Goal: Task Accomplishment & Management: Manage account settings

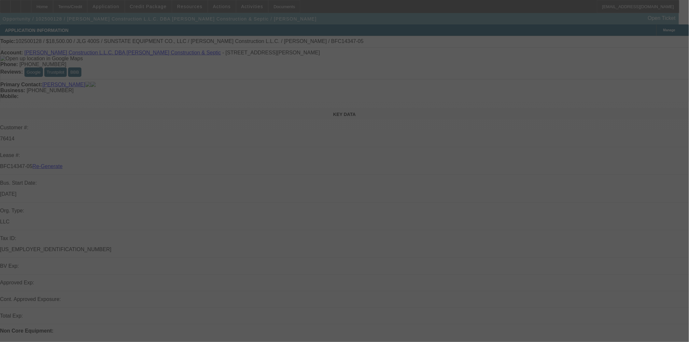
select select "3"
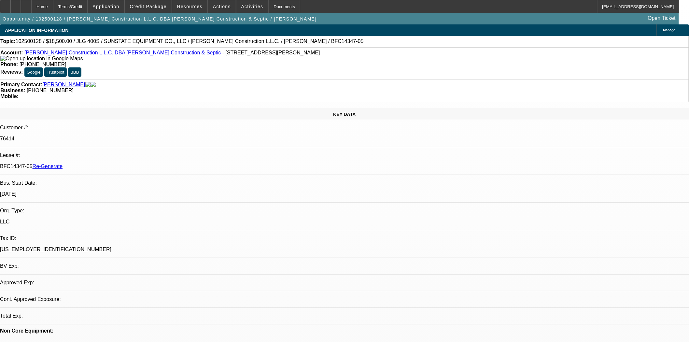
select select "0"
select select "2"
select select "0"
select select "6"
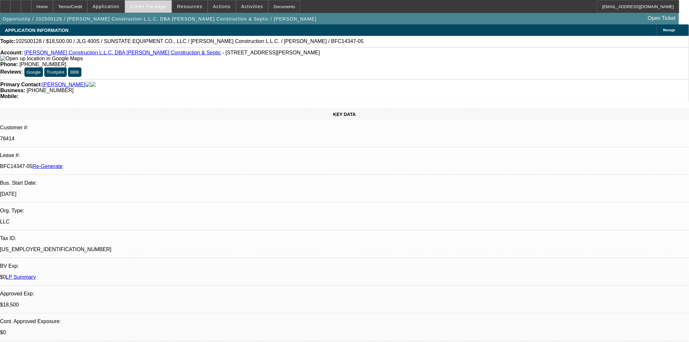
click at [151, 10] on span at bounding box center [148, 7] width 47 height 16
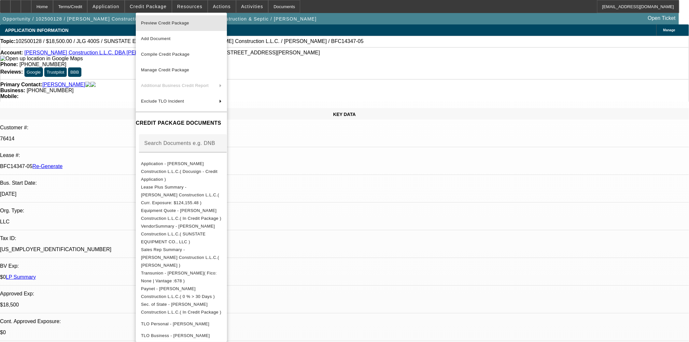
click at [156, 23] on span "Preview Credit Package" at bounding box center [165, 23] width 48 height 5
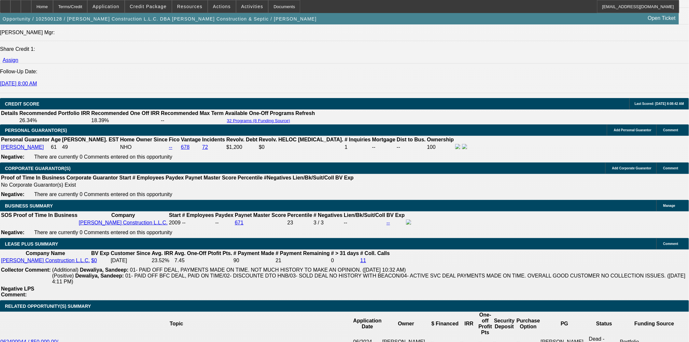
scroll to position [1013, 0]
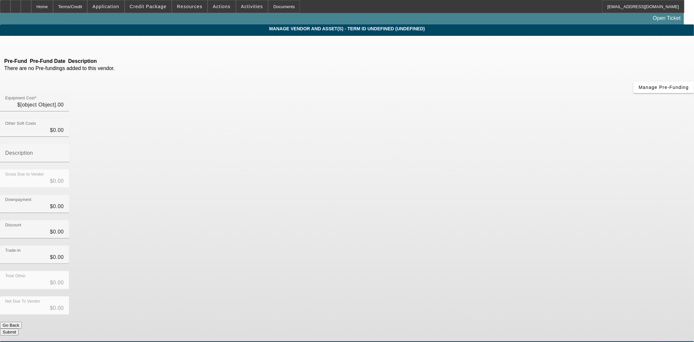
type input "$17,803.83"
type input "$1,446.54"
type input "$19,250.37"
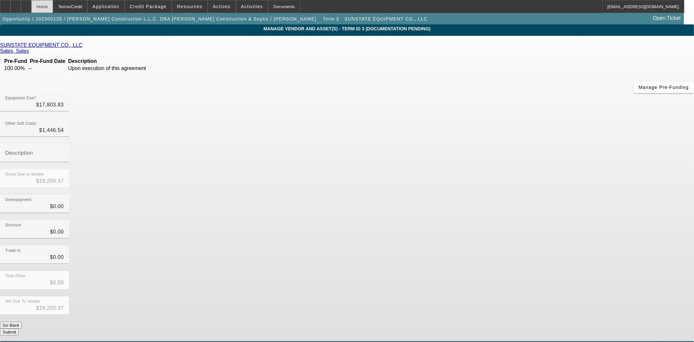
click at [53, 8] on div "Home" at bounding box center [42, 6] width 22 height 13
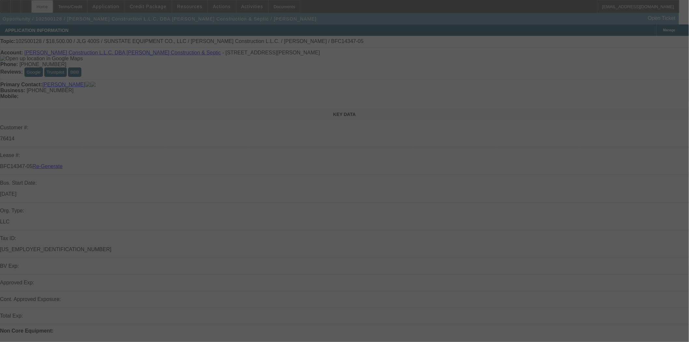
select select "3"
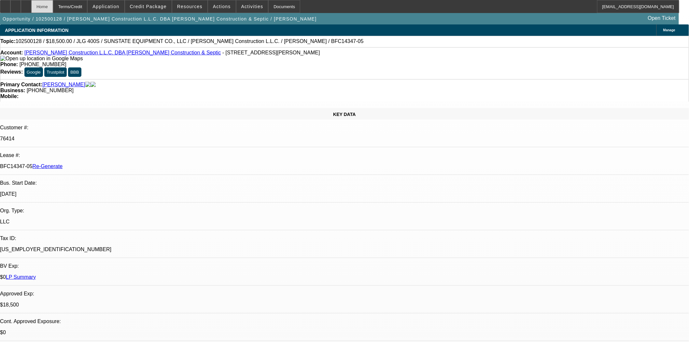
select select "0"
select select "2"
select select "0"
select select "6"
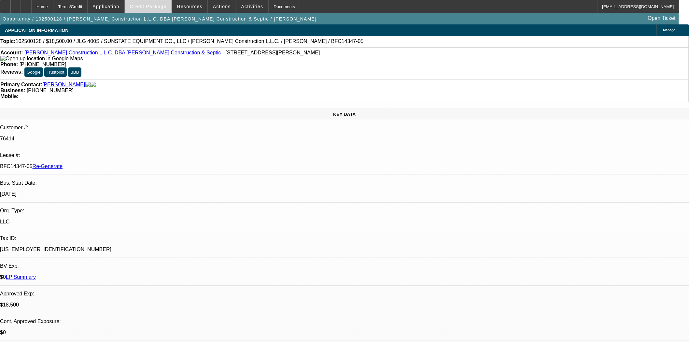
click at [154, 5] on span "Credit Package" at bounding box center [148, 6] width 37 height 5
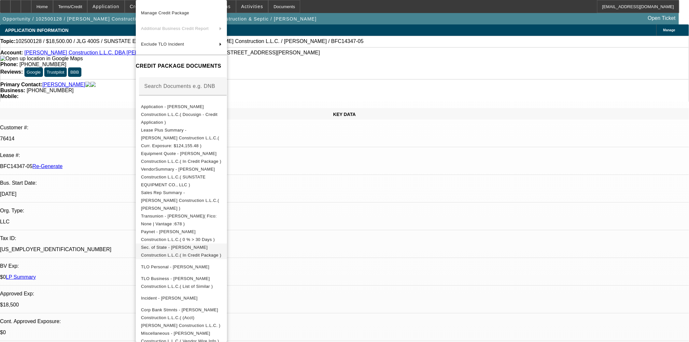
scroll to position [96, 0]
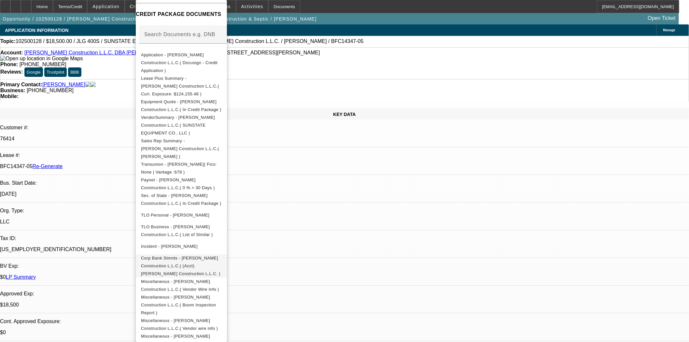
click at [210, 254] on span "Corp Bank Stmnts - Pendleton Construction L.L.C.( (Acct) Pendleton Construction…" at bounding box center [181, 265] width 81 height 23
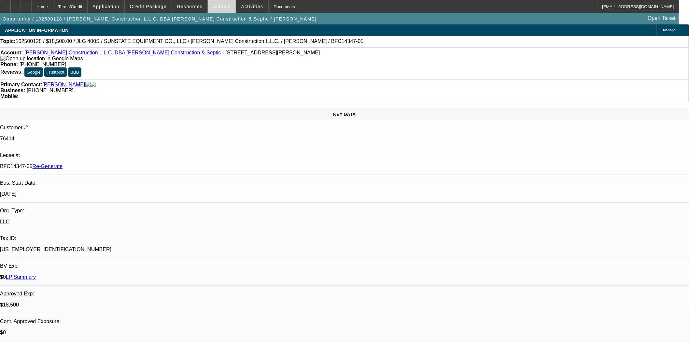
click at [213, 5] on span "Actions" at bounding box center [222, 6] width 18 height 5
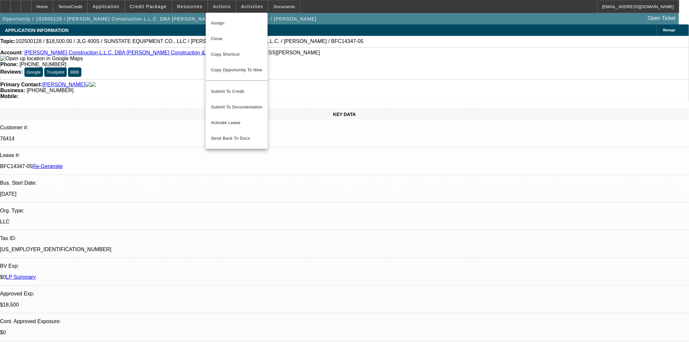
click at [213, 22] on span "Assign" at bounding box center [236, 23] width 51 height 8
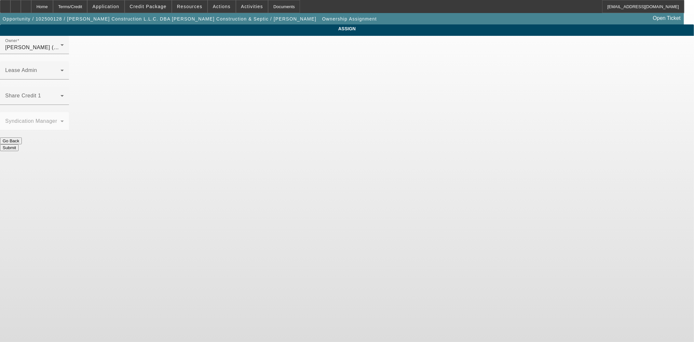
click at [401, 36] on div "Owner Hendrix, Miles (Lvl 6) Lease Admin Share Credit 1 Syndication Manager Go …" at bounding box center [347, 93] width 694 height 115
click at [61, 69] on span at bounding box center [32, 73] width 55 height 8
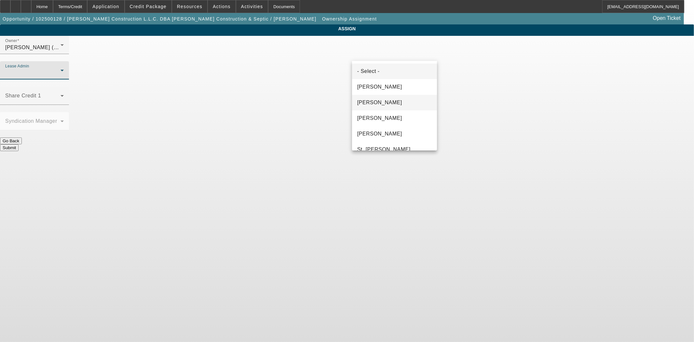
click at [375, 99] on span "Chaves, Jen" at bounding box center [379, 103] width 45 height 8
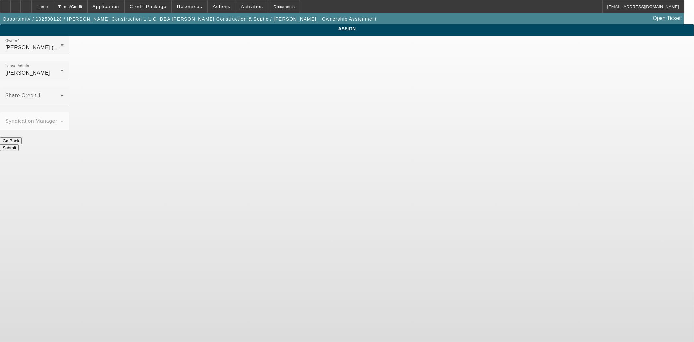
click at [19, 144] on button "Submit" at bounding box center [9, 147] width 19 height 7
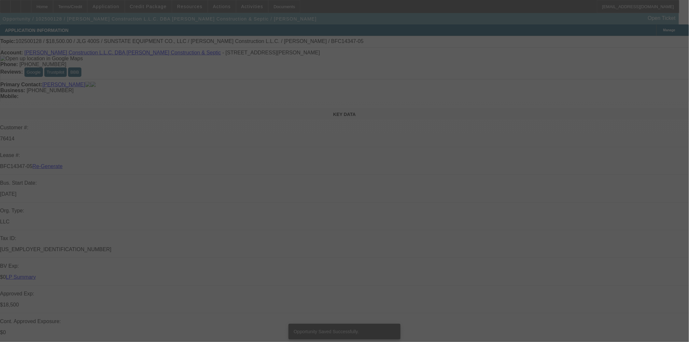
select select "3"
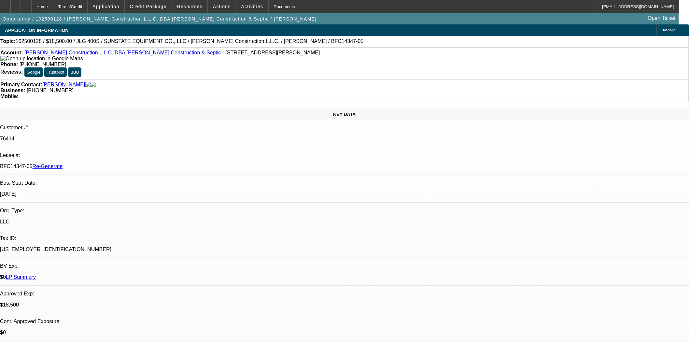
select select "0"
select select "2"
select select "0"
select select "6"
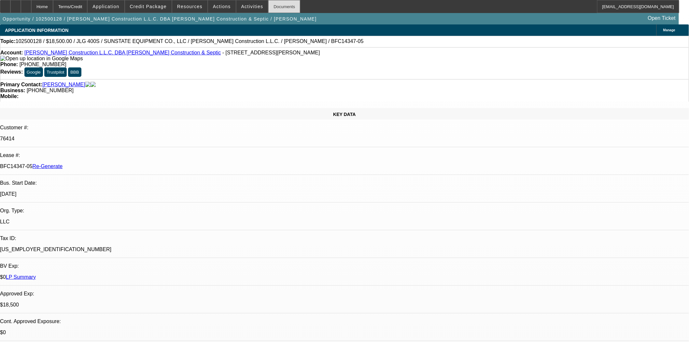
click at [285, 6] on div "Documents" at bounding box center [284, 6] width 32 height 13
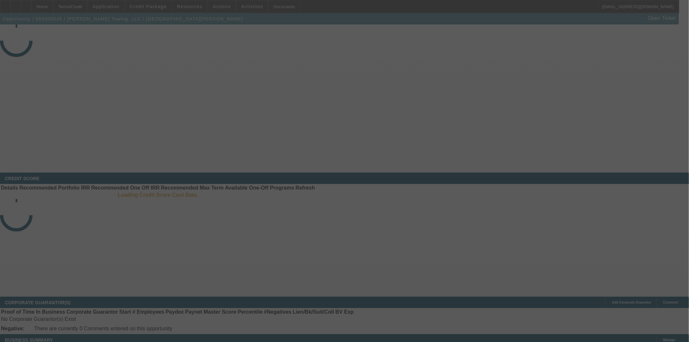
select select "4"
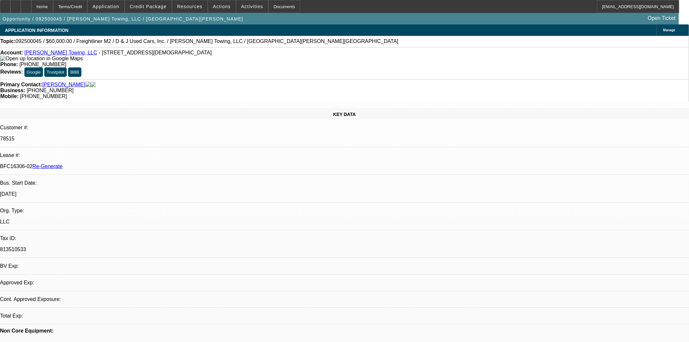
select select "0"
select select "3"
select select "0"
select select "6"
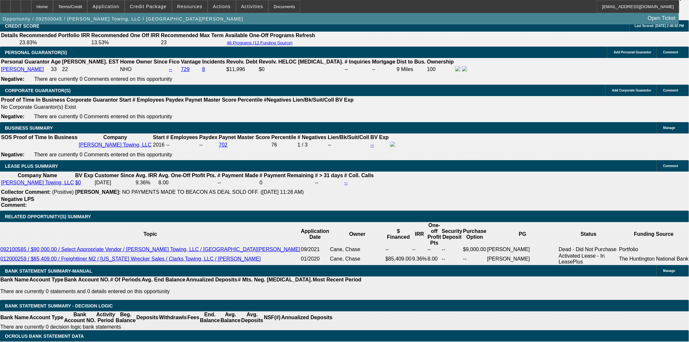
scroll to position [1049, 0]
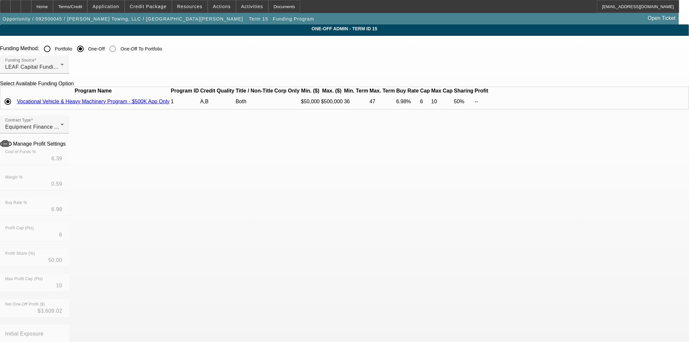
scroll to position [217, 0]
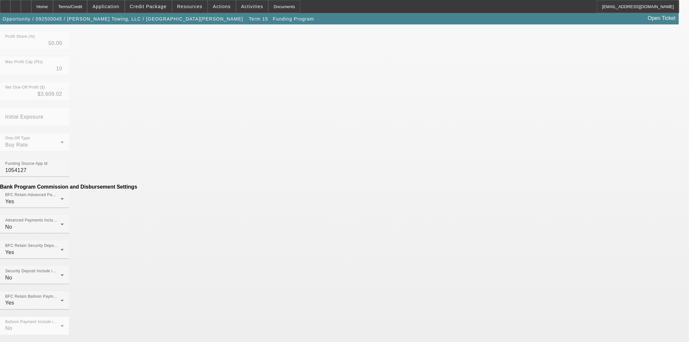
click at [277, 132] on mat-option "No" at bounding box center [296, 138] width 85 height 16
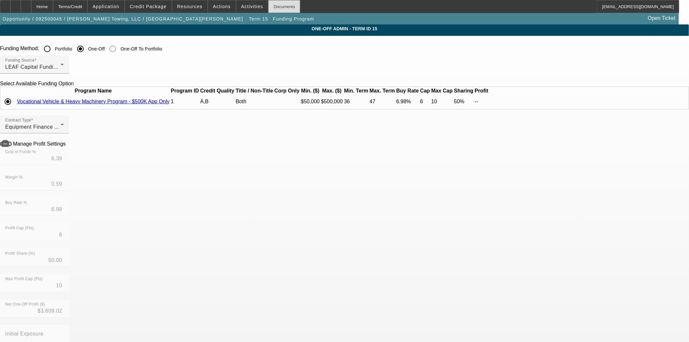
click at [272, 10] on div "Documents" at bounding box center [284, 6] width 32 height 13
click at [52, 5] on div "Home" at bounding box center [42, 6] width 22 height 13
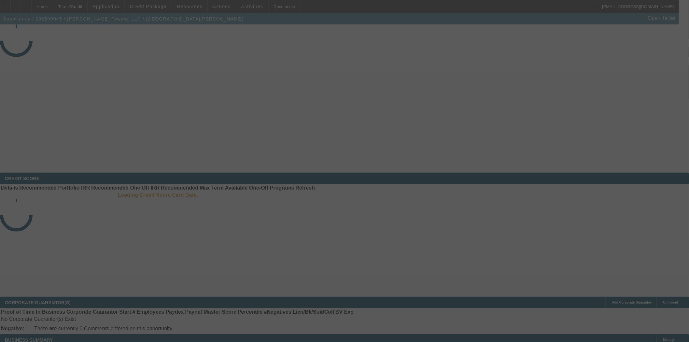
select select "4"
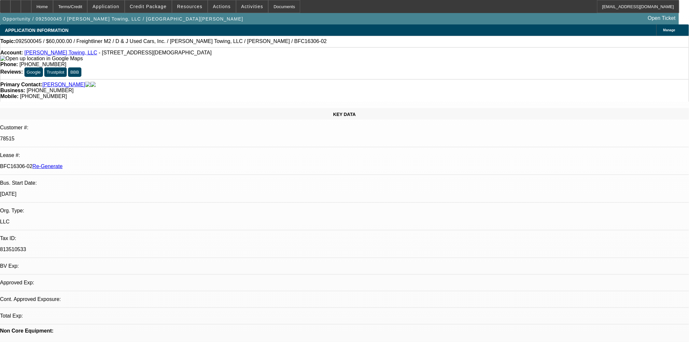
select select "0"
select select "3"
select select "0"
select select "6"
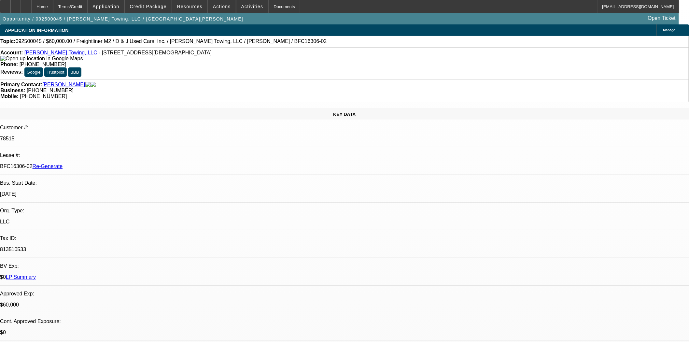
click at [250, 9] on span at bounding box center [252, 7] width 32 height 16
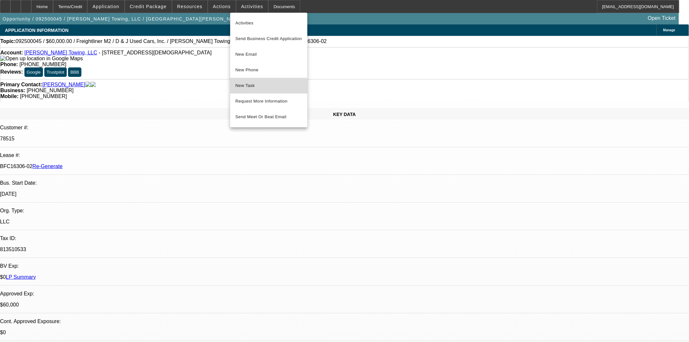
click at [245, 87] on span "New Task" at bounding box center [268, 86] width 67 height 8
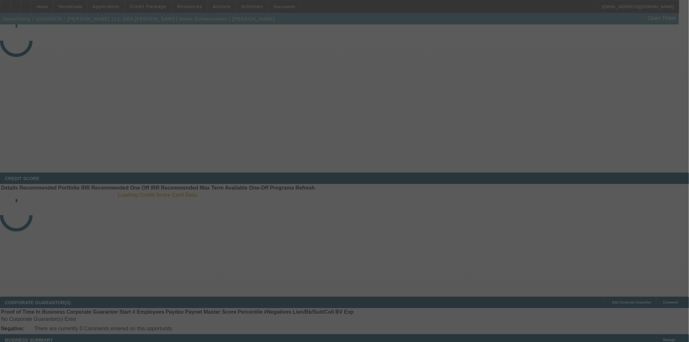
select select "3"
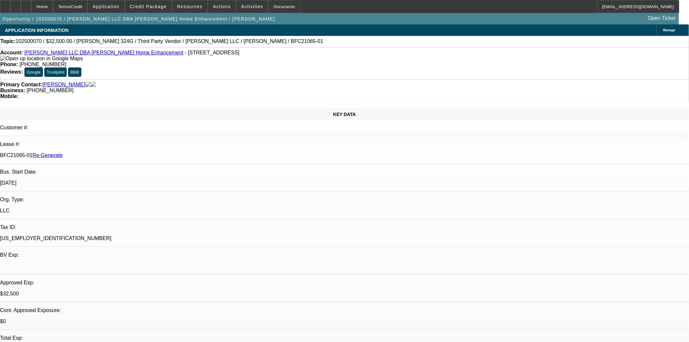
select select "0"
select select "3"
select select "0"
select select "6"
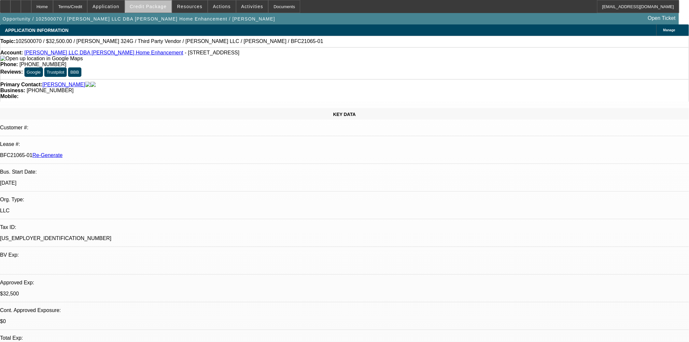
click at [162, 5] on span "Credit Package" at bounding box center [148, 6] width 37 height 5
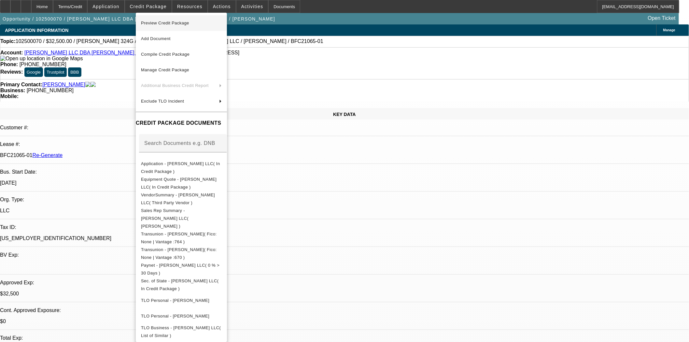
click at [158, 22] on span "Preview Credit Package" at bounding box center [165, 23] width 48 height 5
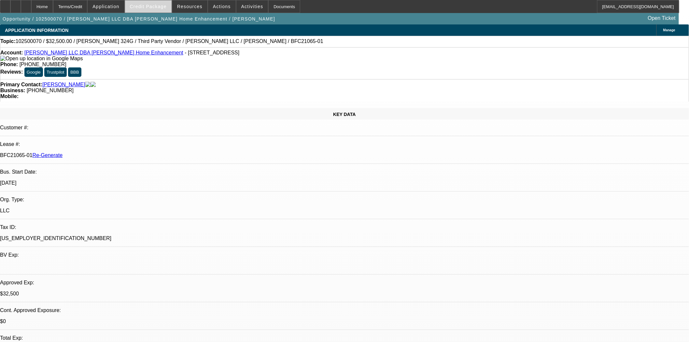
click at [149, 5] on span "Credit Package" at bounding box center [148, 6] width 37 height 5
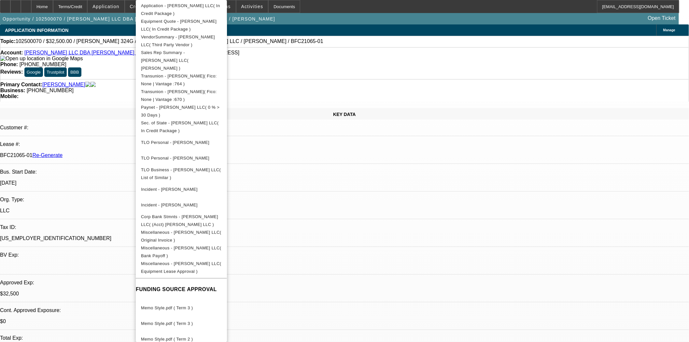
scroll to position [217, 0]
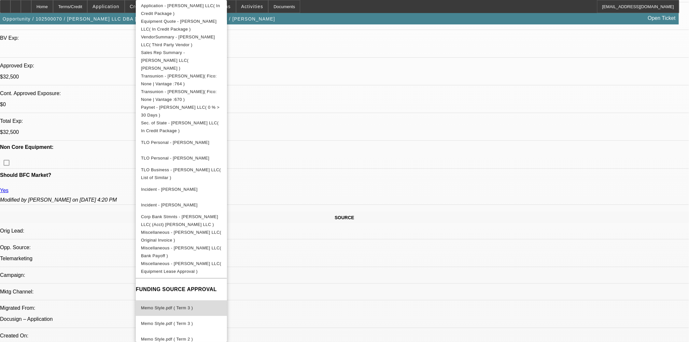
click at [178, 305] on span "Memo Style.pdf ( Term 3 )" at bounding box center [167, 307] width 52 height 5
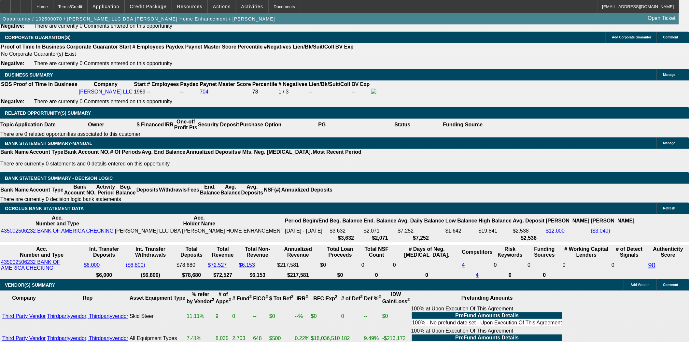
scroll to position [1049, 0]
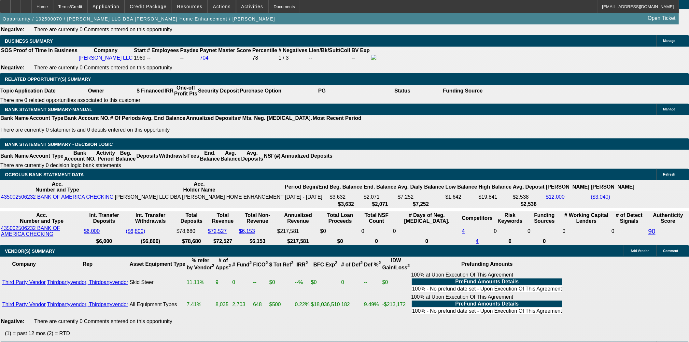
drag, startPoint x: 158, startPoint y: 146, endPoint x: 158, endPoint y: 143, distance: 3.3
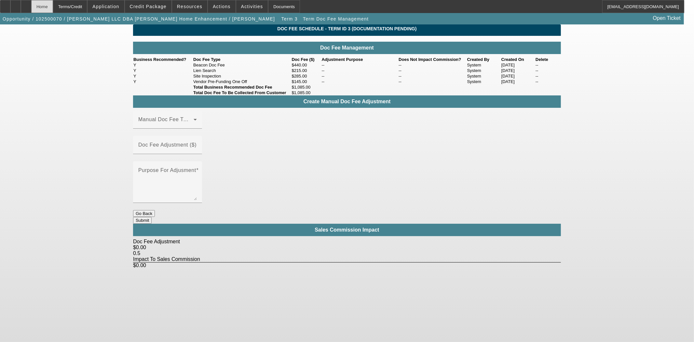
click at [53, 10] on div "Home" at bounding box center [42, 6] width 22 height 13
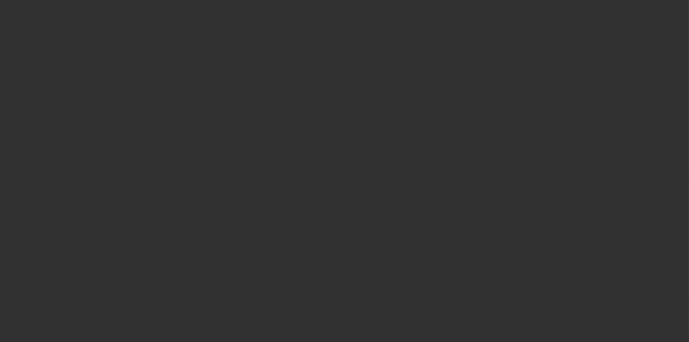
select select "3"
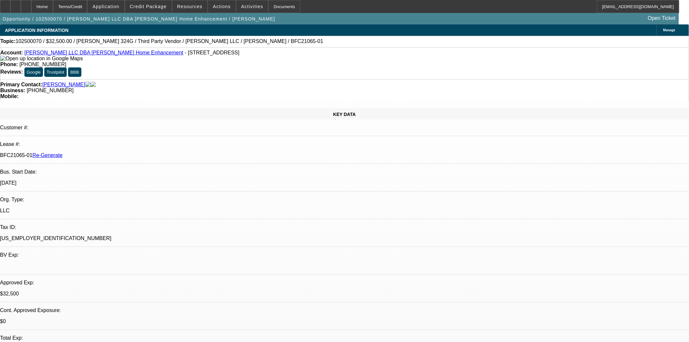
select select "0"
select select "3"
select select "0"
select select "6"
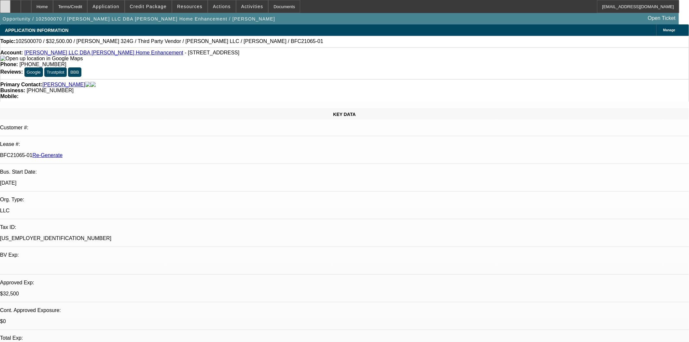
click at [10, 1] on div at bounding box center [5, 6] width 10 height 13
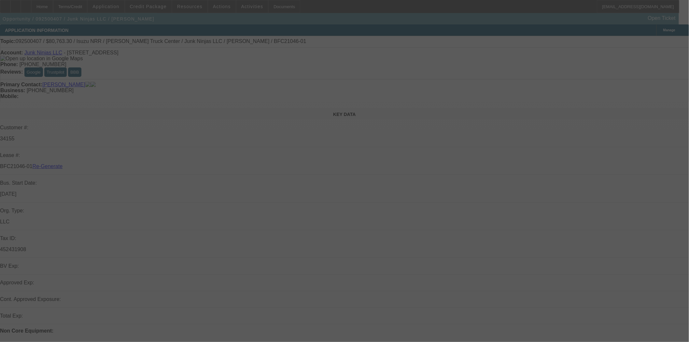
select select "3"
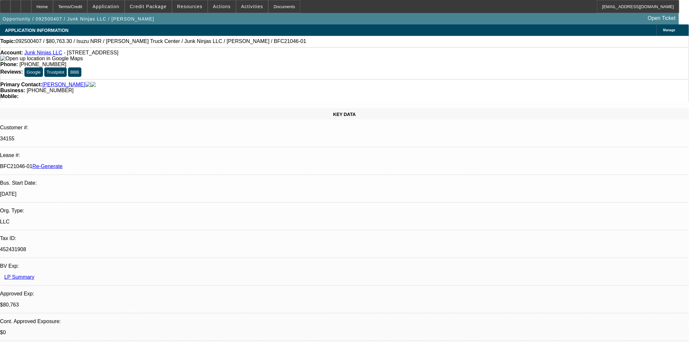
select select "0"
select select "0.1"
select select "4"
click at [50, 50] on div "Account: Junk Ninjas LLC - 460 Canisteo St Ste A1, Hornell, NY 14843 Phone: (60…" at bounding box center [344, 63] width 689 height 32
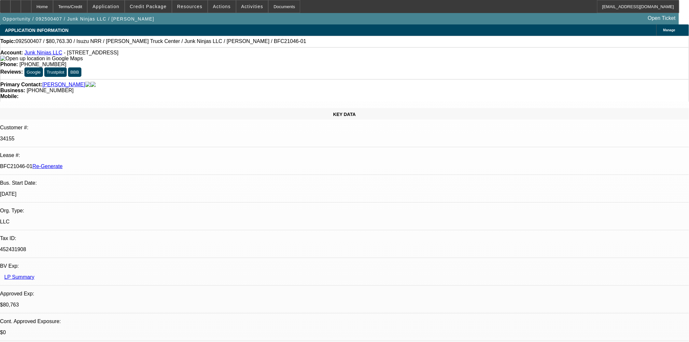
click at [47, 53] on link "Junk Ninjas LLC" at bounding box center [43, 53] width 38 height 6
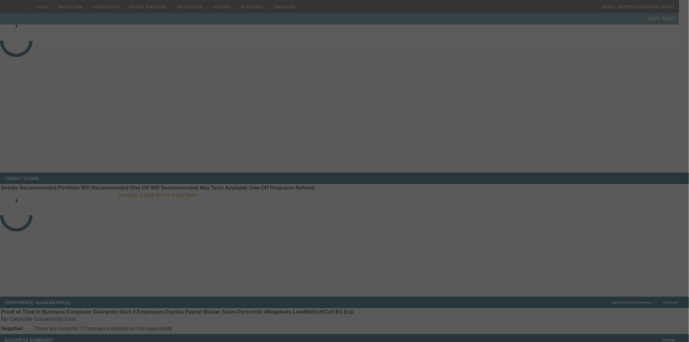
select select "4"
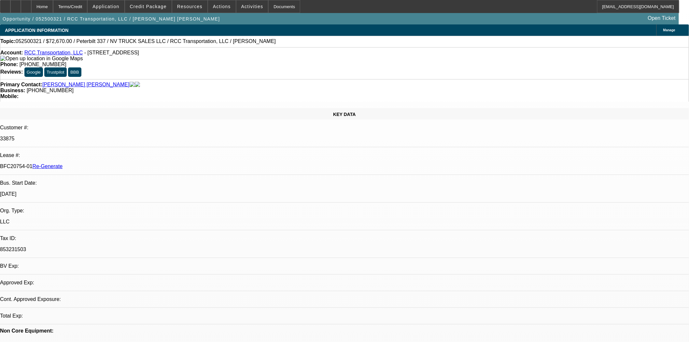
select select "0"
select select "2"
select select "0.1"
select select "4"
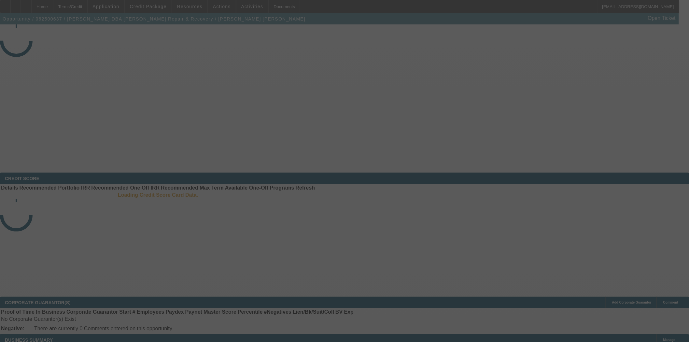
select select "4"
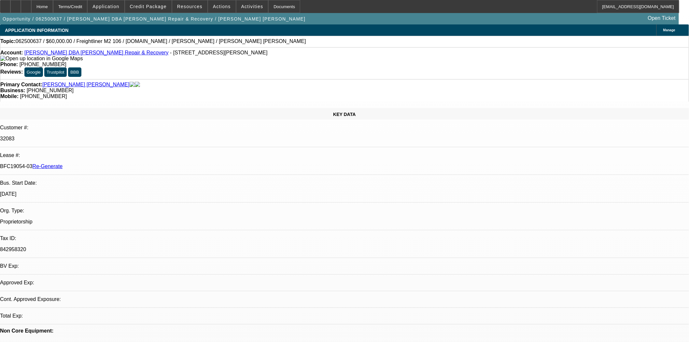
select select "0"
select select "2"
select select "0.1"
select select "4"
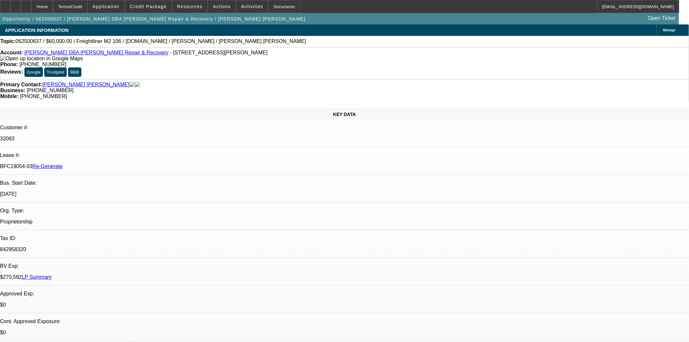
scroll to position [0, 0]
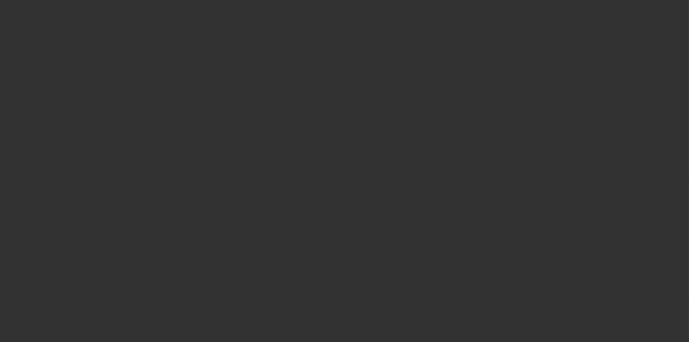
select select "4"
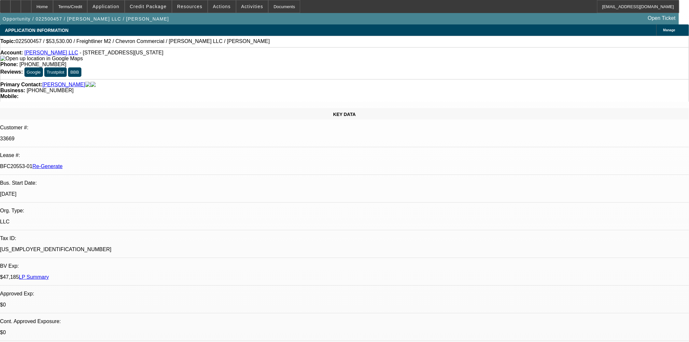
select select "0"
select select "2"
select select "0"
select select "6"
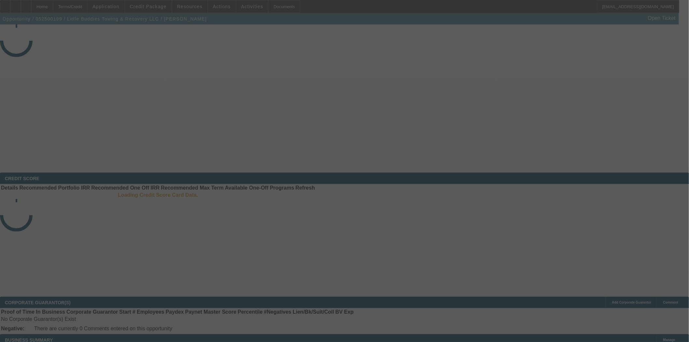
select select "4"
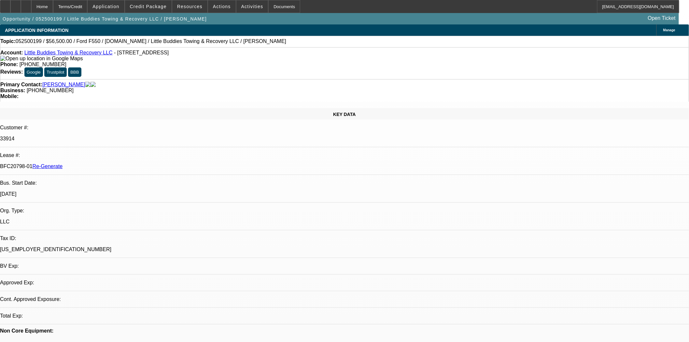
select select "0"
select select "2"
select select "0"
select select "2"
select select "6"
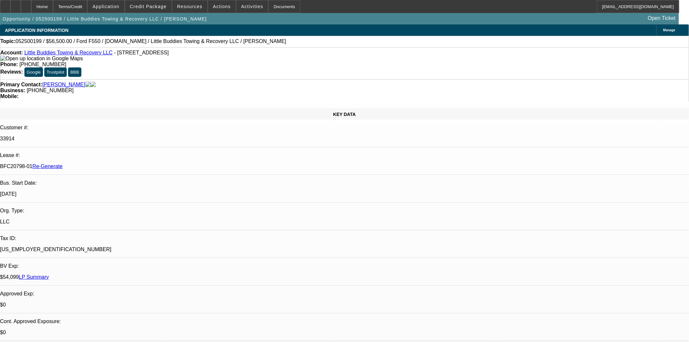
scroll to position [36, 0]
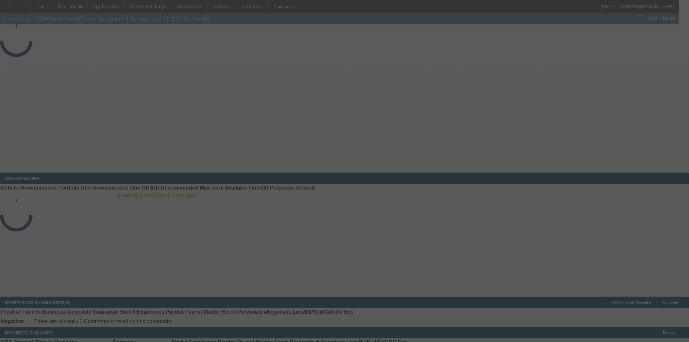
select select "4"
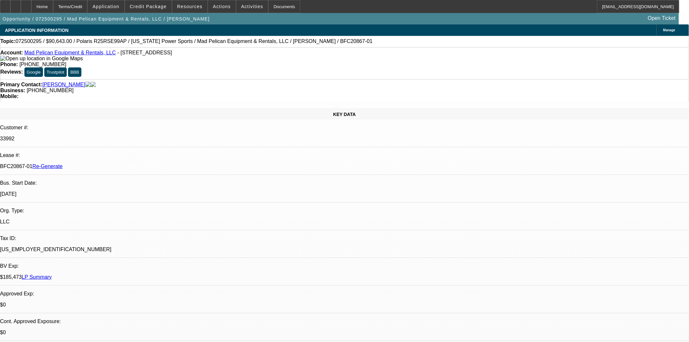
select select "0"
select select "6"
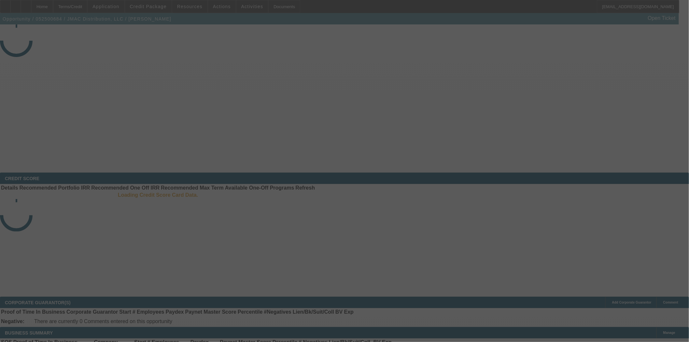
select select "4"
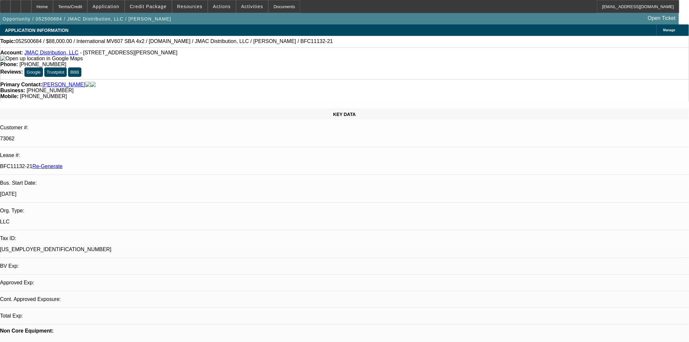
select select "0"
select select "2"
select select "0"
select select "6"
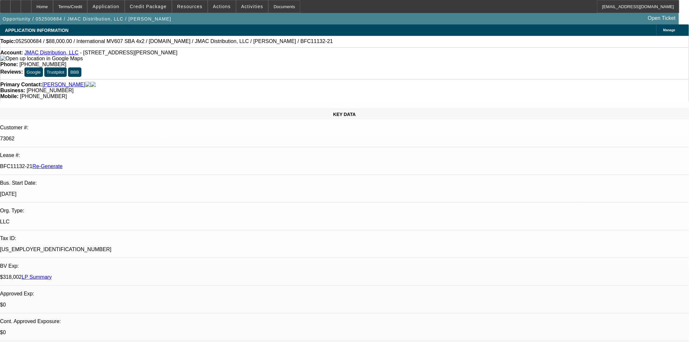
click at [272, 8] on div "Documents" at bounding box center [284, 6] width 32 height 13
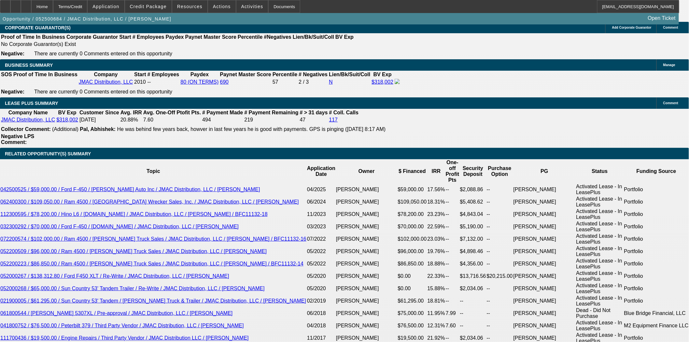
scroll to position [1085, 0]
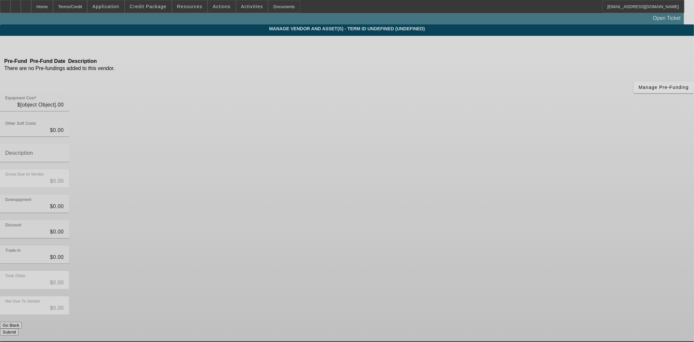
type input "$88,000.00"
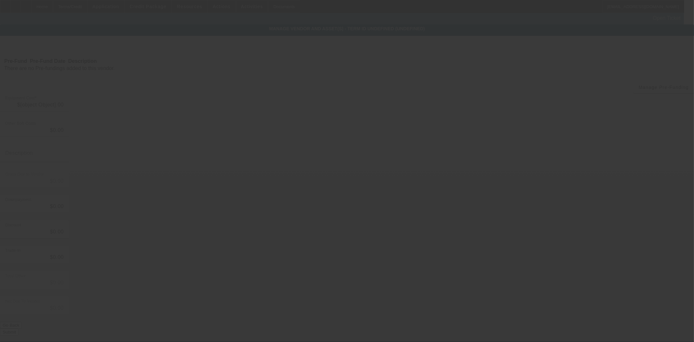
type input "$88,000.00"
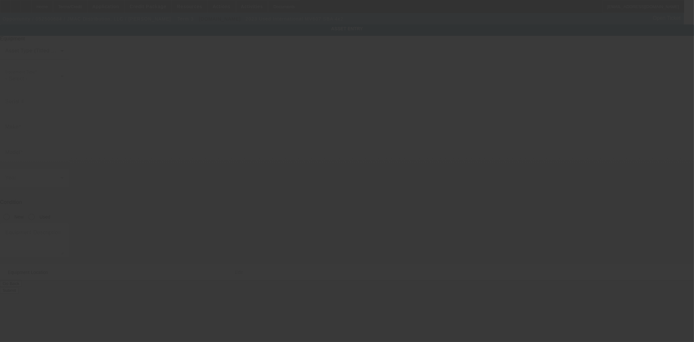
type input "3HAEUMML5PL599251"
type input "International"
type input "MV607 SBA 4x2"
radio input "true"
type textarea "with:"
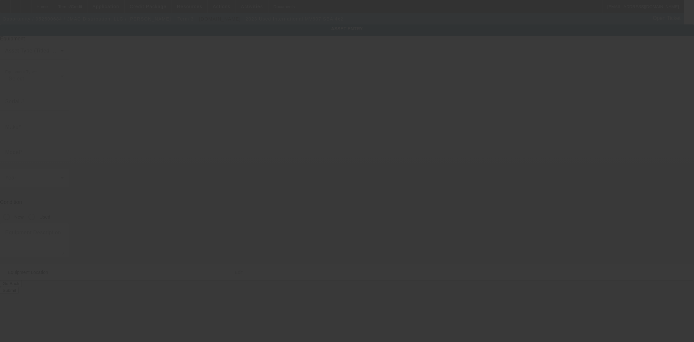
type input "32 Bartherick Rd"
type input "Westminster"
type input "01473"
type input "Worcester"
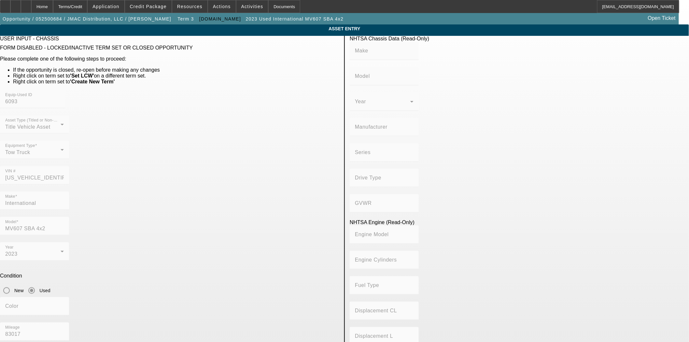
click at [69, 166] on mat-form-field "VIN # 3HAEUMML5PL599251" at bounding box center [34, 178] width 69 height 25
click at [53, 8] on div "Home" at bounding box center [42, 6] width 22 height 13
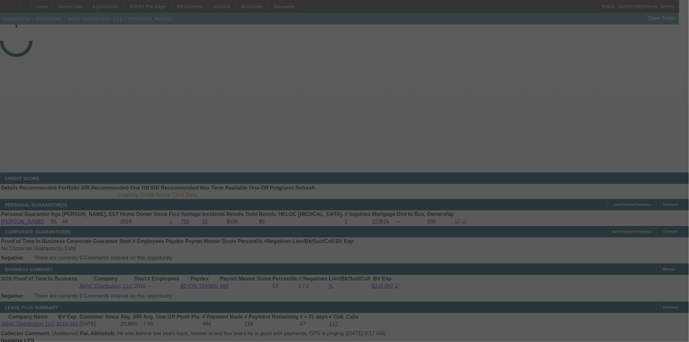
select select "4"
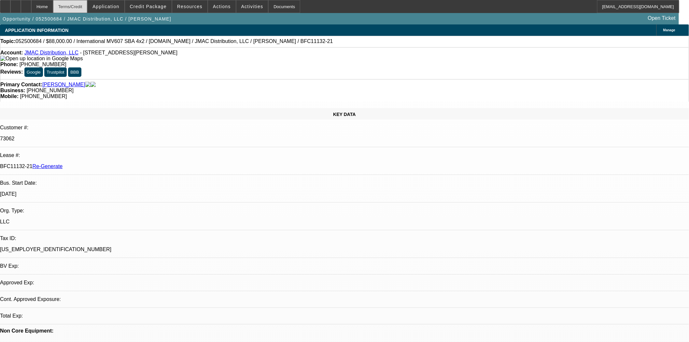
select select "0"
select select "2"
select select "0"
select select "6"
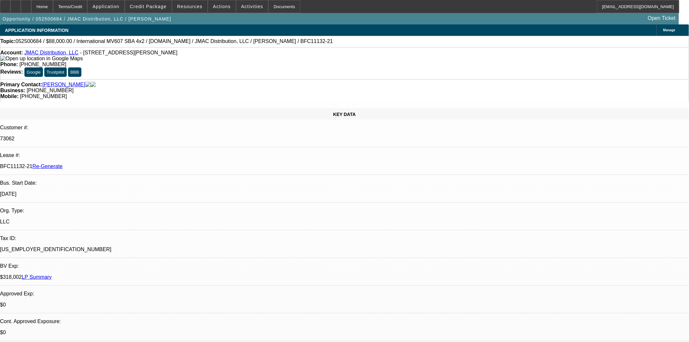
click at [517, 80] on button "reply_all Reply All" at bounding box center [512, 86] width 41 height 16
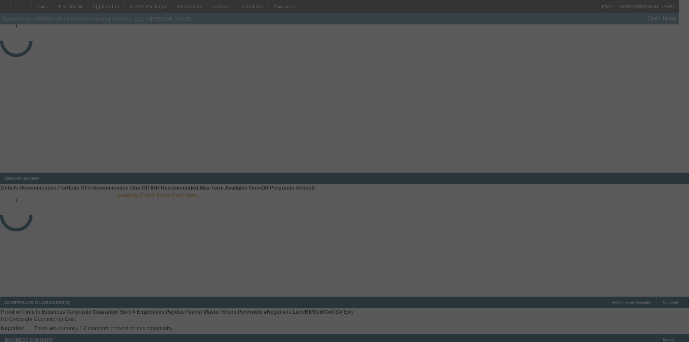
select select "4"
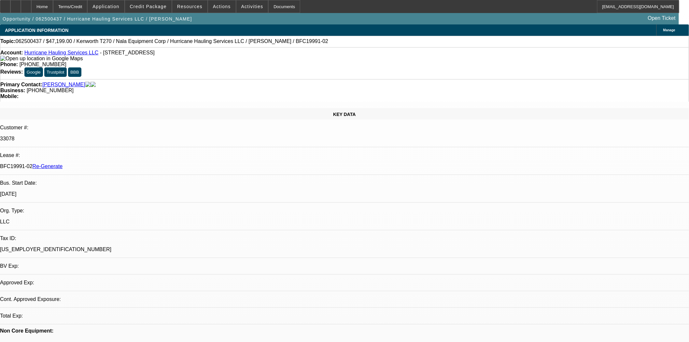
select select "0"
select select "2"
select select "0.1"
select select "4"
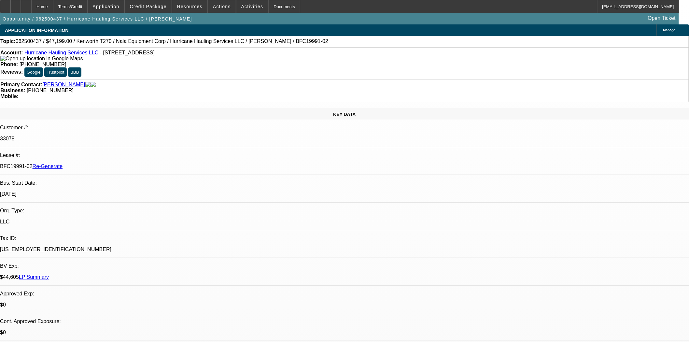
scroll to position [72, 0]
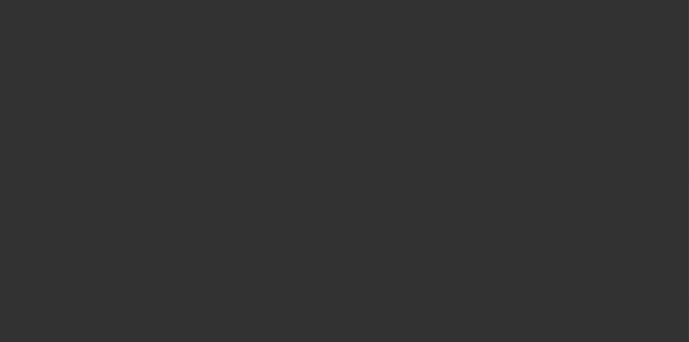
select select "4"
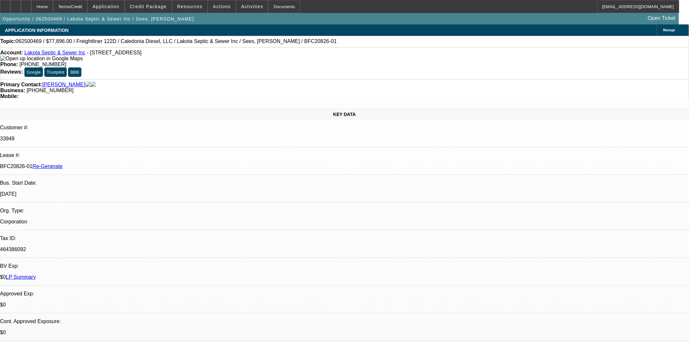
select select "0"
select select "3"
select select "0"
select select "6"
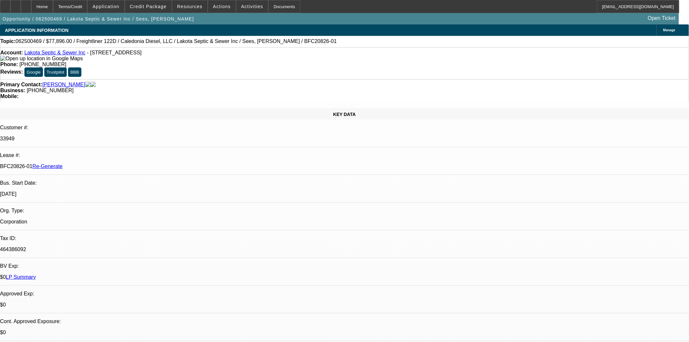
drag, startPoint x: 572, startPoint y: 119, endPoint x: 570, endPoint y: 126, distance: 7.3
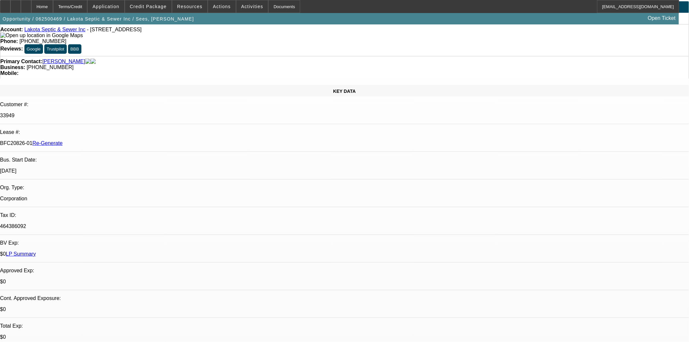
scroll to position [36, 0]
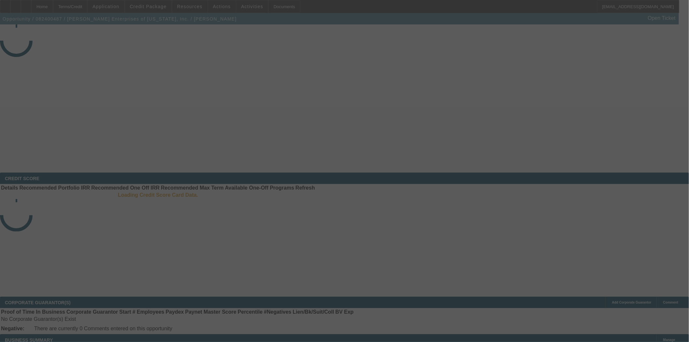
select select "4"
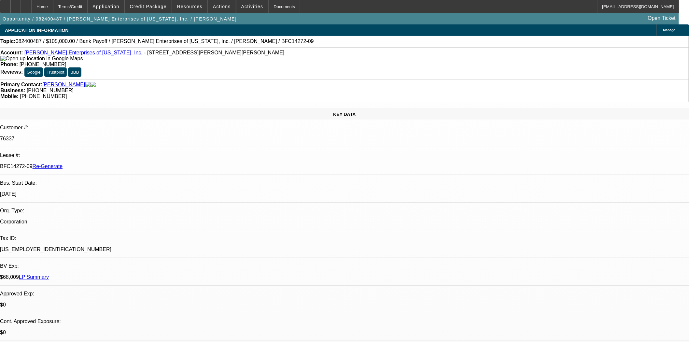
select select "0"
select select "2"
select select "0"
select select "6"
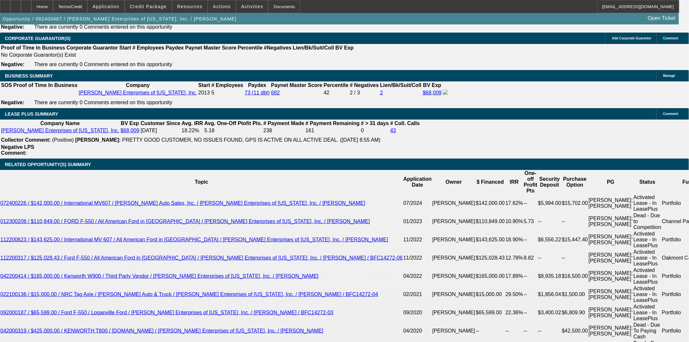
scroll to position [1230, 0]
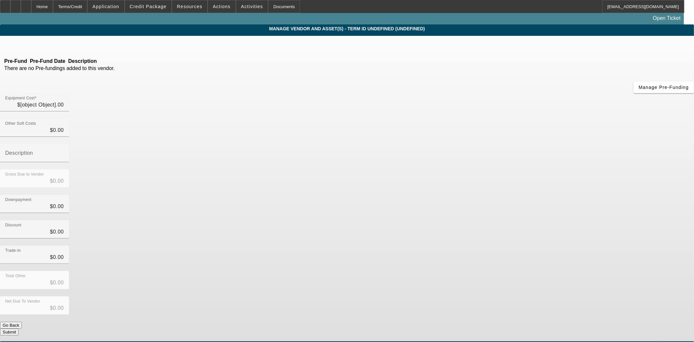
type input "$17,558.77"
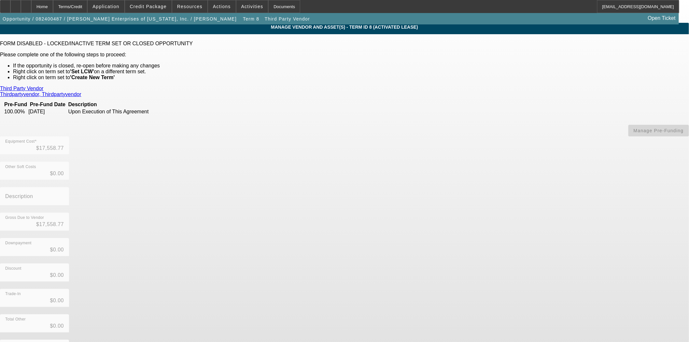
scroll to position [2, 0]
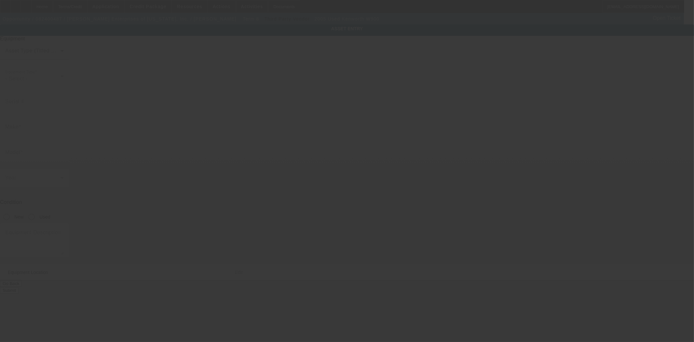
type input "[US_VEHICLE_IDENTIFICATION_NUMBER]"
type input "Kenworth"
type input "W900"
radio input "true"
type textarea "with:"
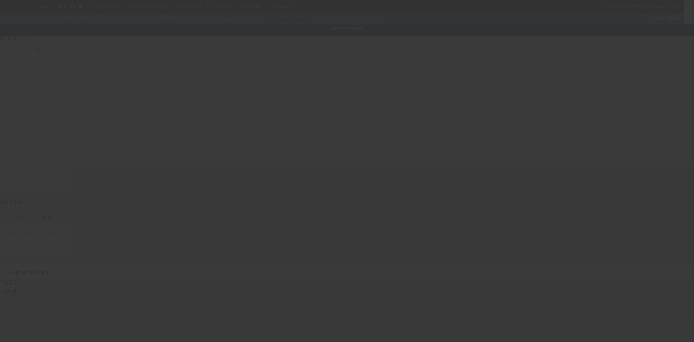
type input "[STREET_ADDRESS][PERSON_NAME]"
type input "[PERSON_NAME]"
type input "32583"
type input "Santa [PERSON_NAME]"
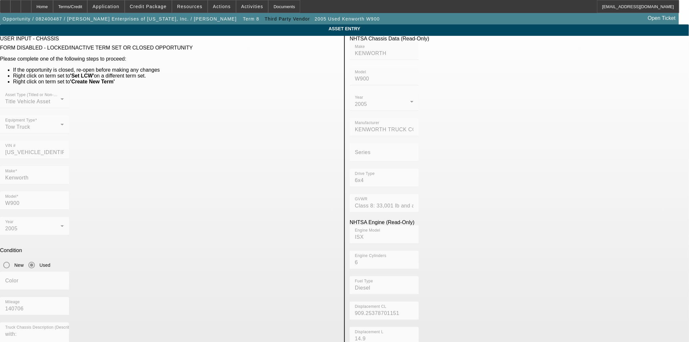
click at [250, 141] on div "VIN # [US_VEHICLE_IDENTIFICATION_NUMBER]" at bounding box center [169, 153] width 339 height 25
